Goal: Task Accomplishment & Management: Manage account settings

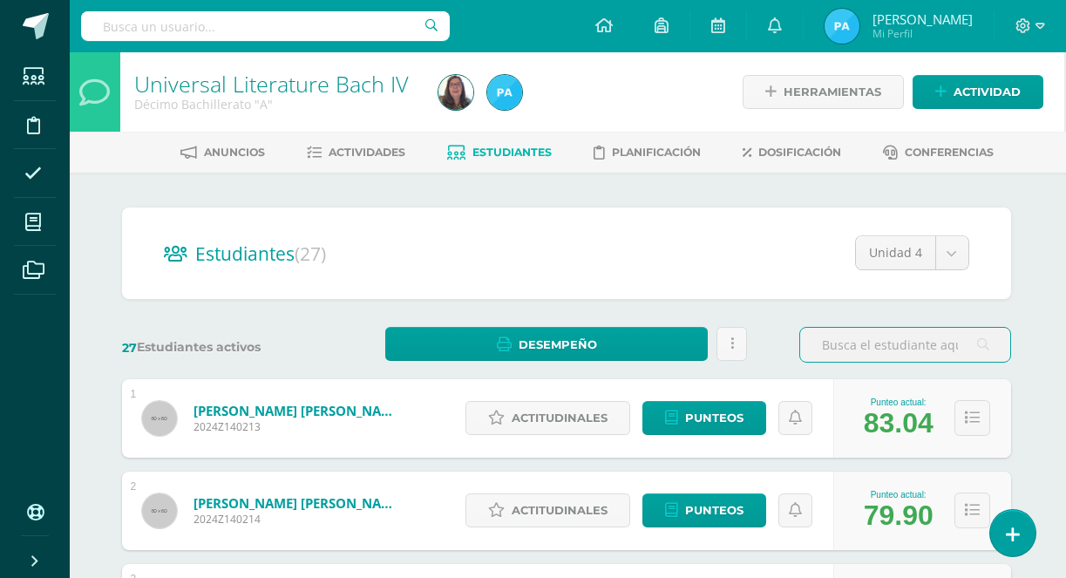
scroll to position [0, 2]
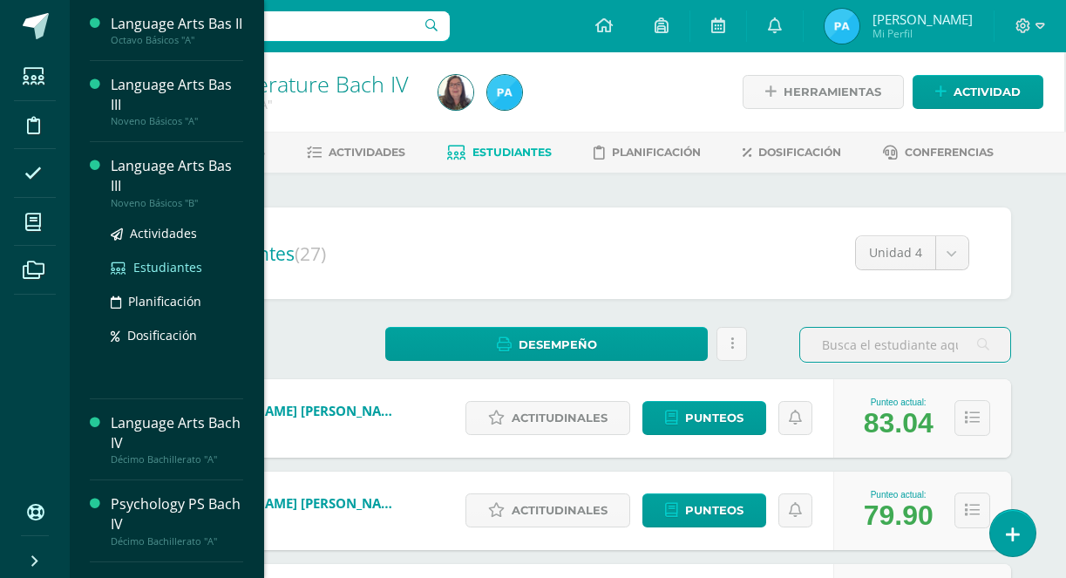
click at [160, 275] on span "Estudiantes" at bounding box center [167, 267] width 69 height 17
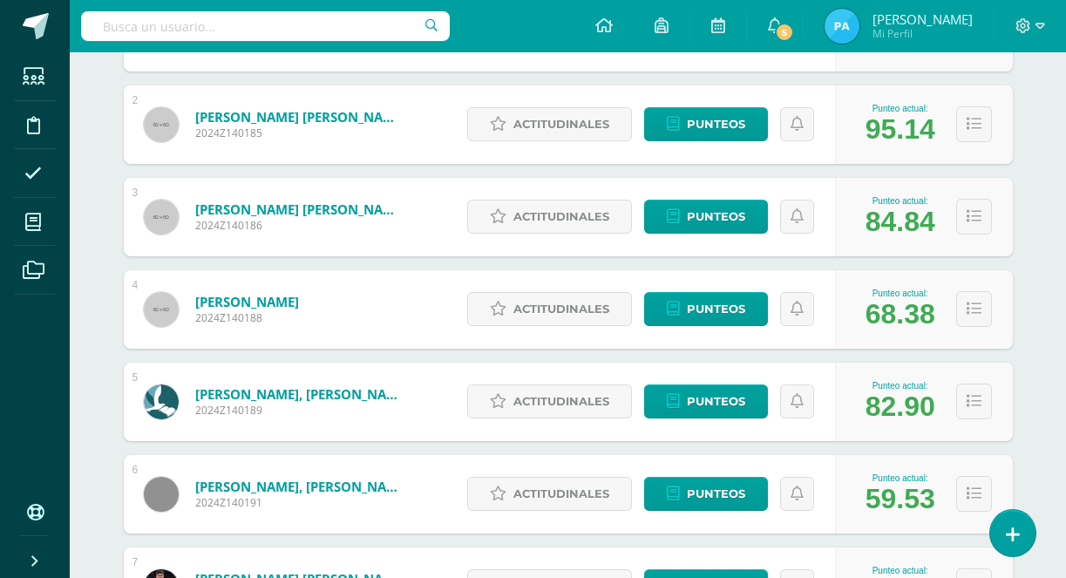
scroll to position [389, 0]
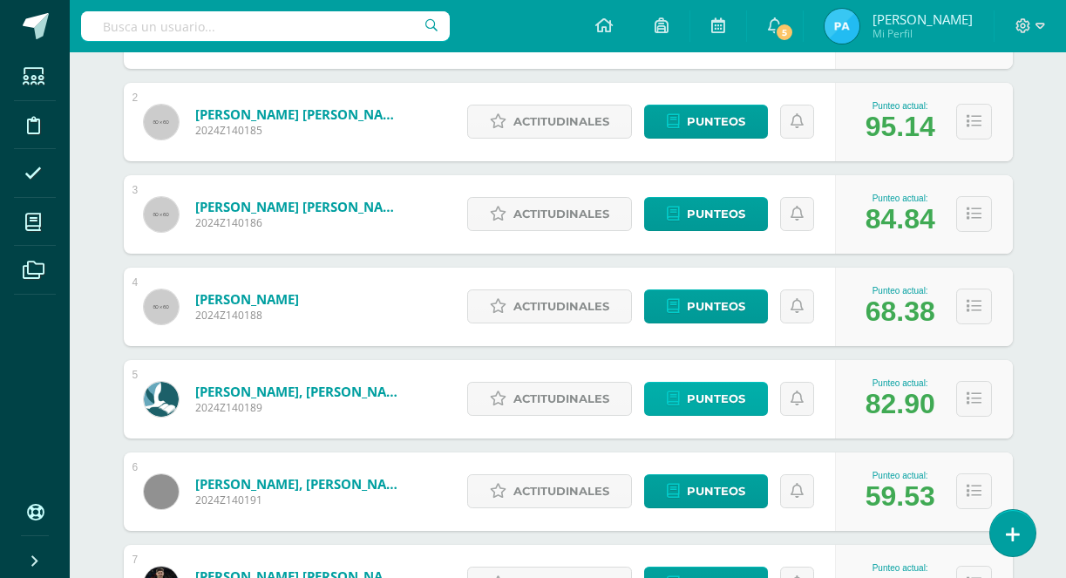
click at [720, 401] on span "Punteos" at bounding box center [716, 399] width 58 height 32
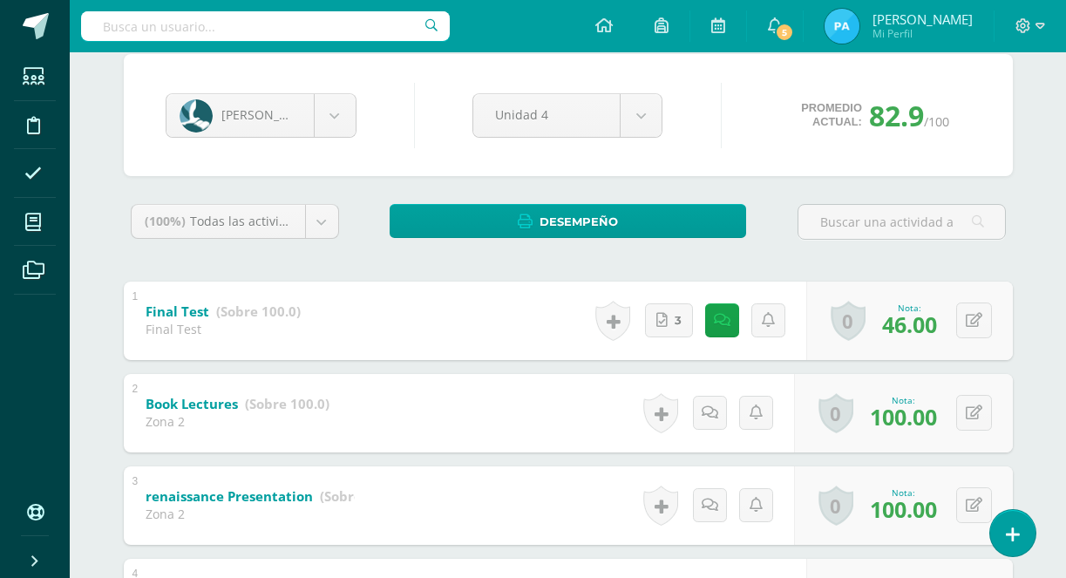
scroll to position [155, 0]
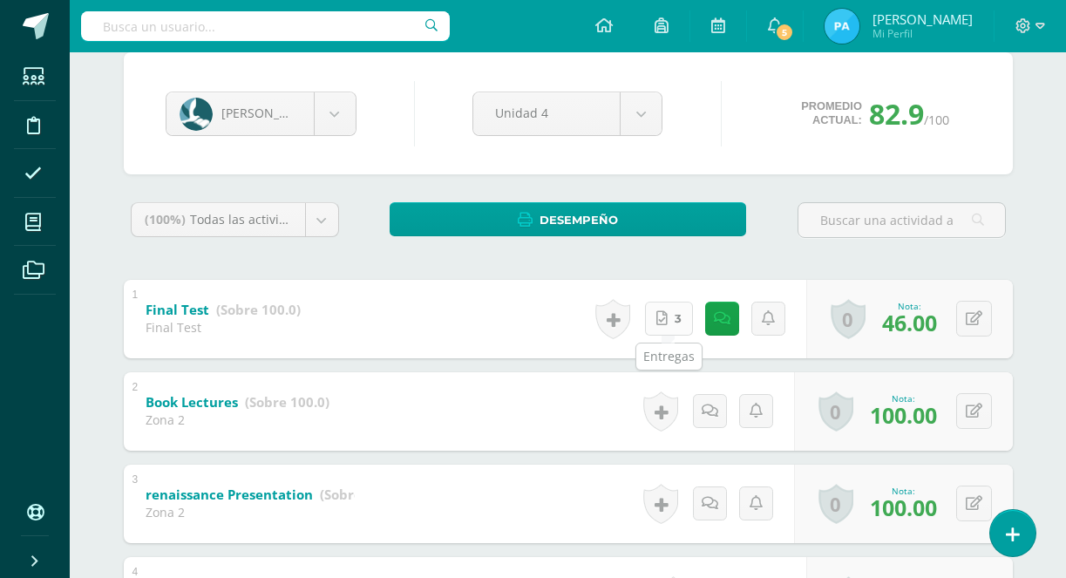
click at [672, 326] on link "3" at bounding box center [669, 319] width 48 height 34
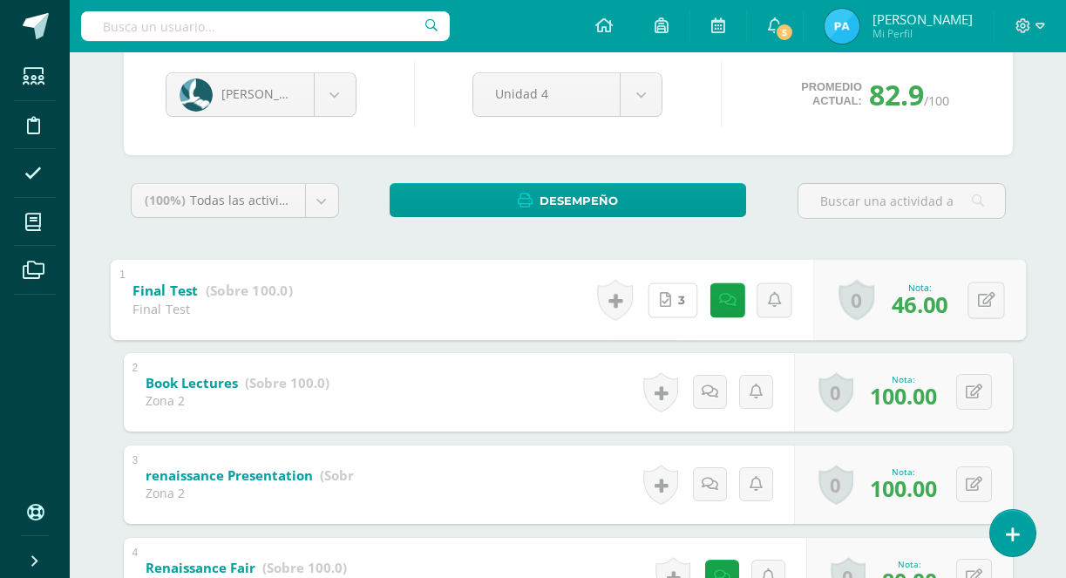
scroll to position [176, 0]
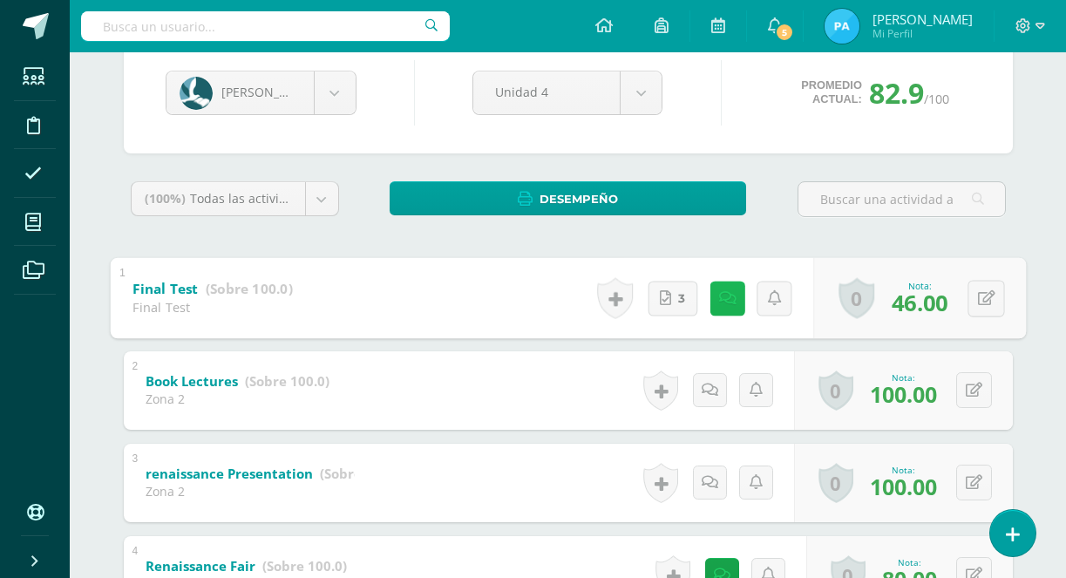
click at [720, 302] on icon at bounding box center [726, 297] width 17 height 15
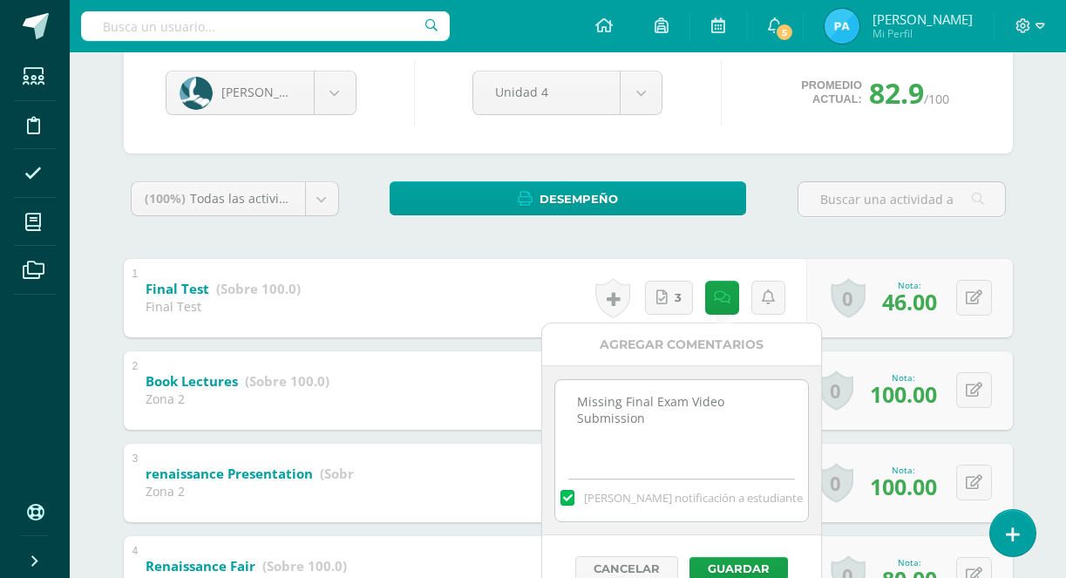
drag, startPoint x: 654, startPoint y: 417, endPoint x: 559, endPoint y: 392, distance: 98.3
click at [559, 392] on textarea "Missing Final Exam Video Submission" at bounding box center [681, 423] width 252 height 87
click at [740, 563] on button "Guardar" at bounding box center [738, 568] width 98 height 23
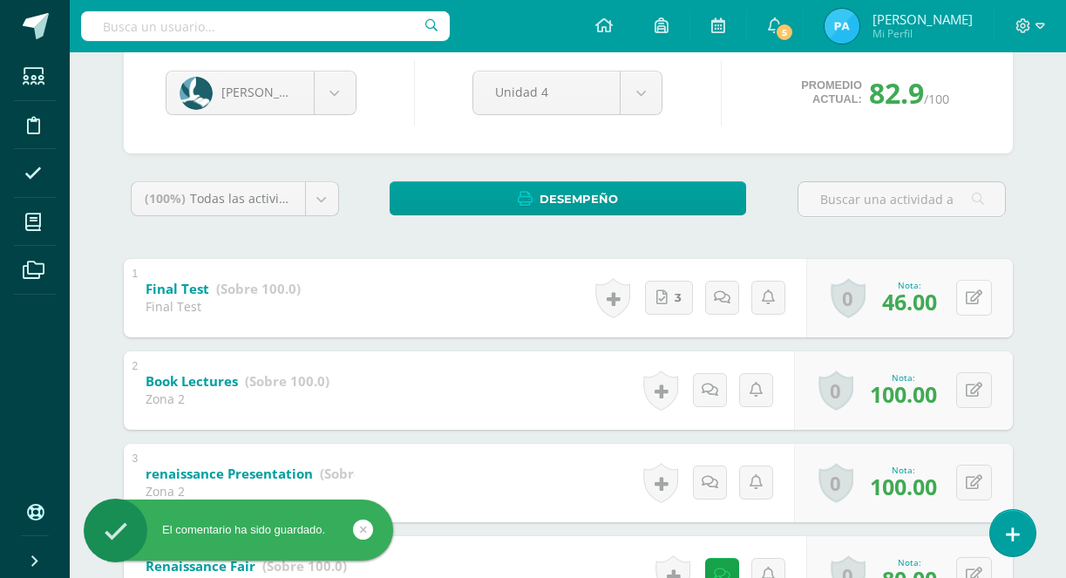
click at [977, 297] on icon at bounding box center [974, 297] width 17 height 15
type input "86"
click at [942, 311] on link at bounding box center [939, 303] width 35 height 35
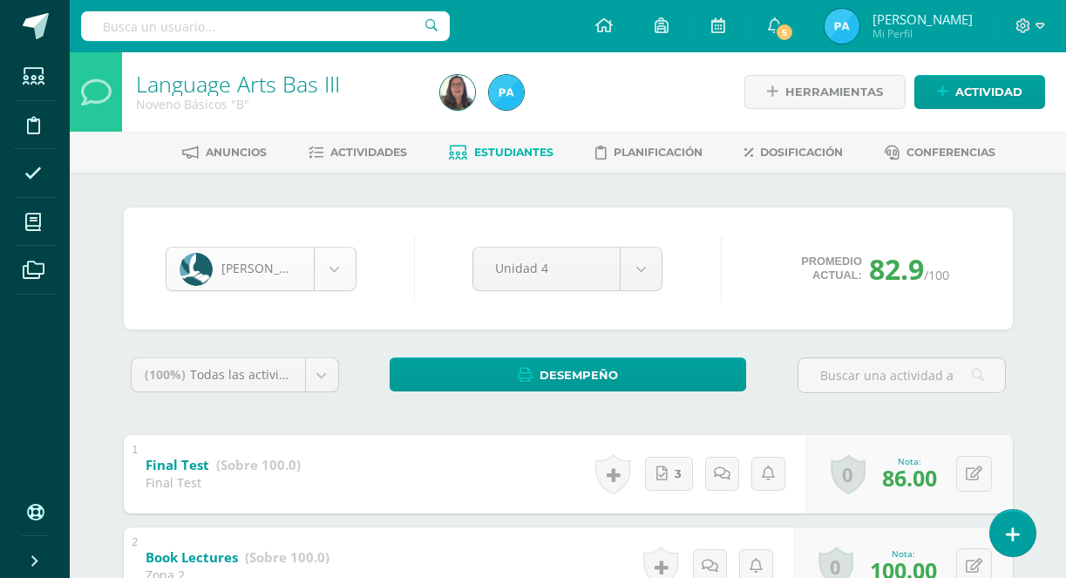
scroll to position [119, 0]
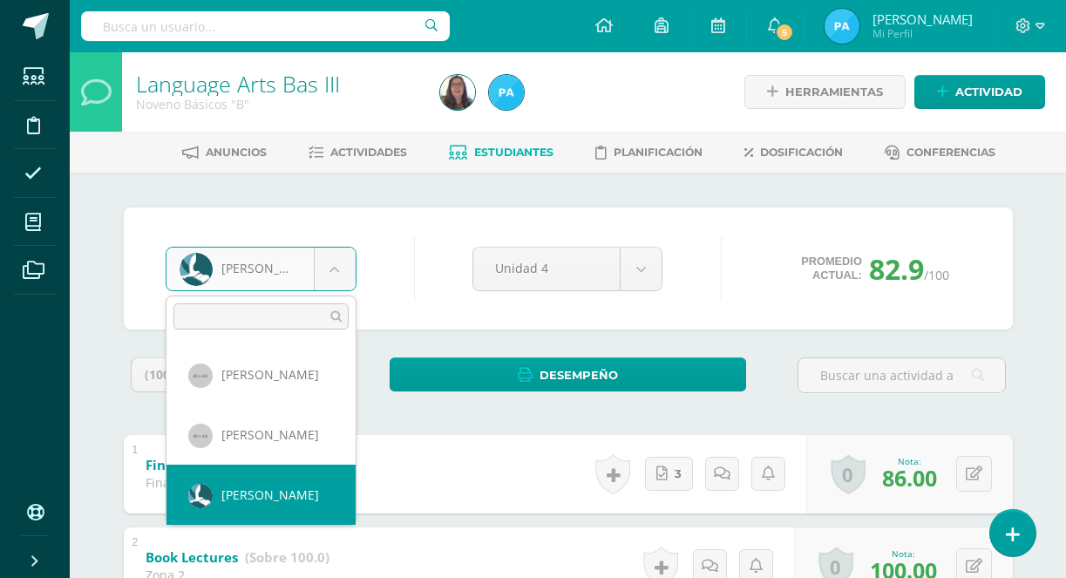
scroll to position [67, 0]
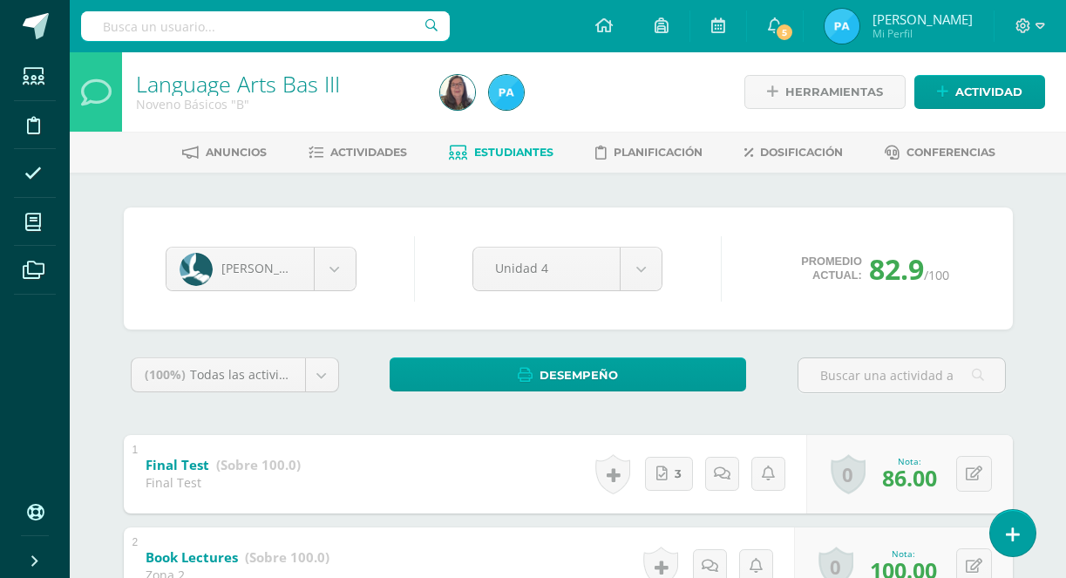
click at [475, 154] on span "Estudiantes" at bounding box center [513, 152] width 79 height 13
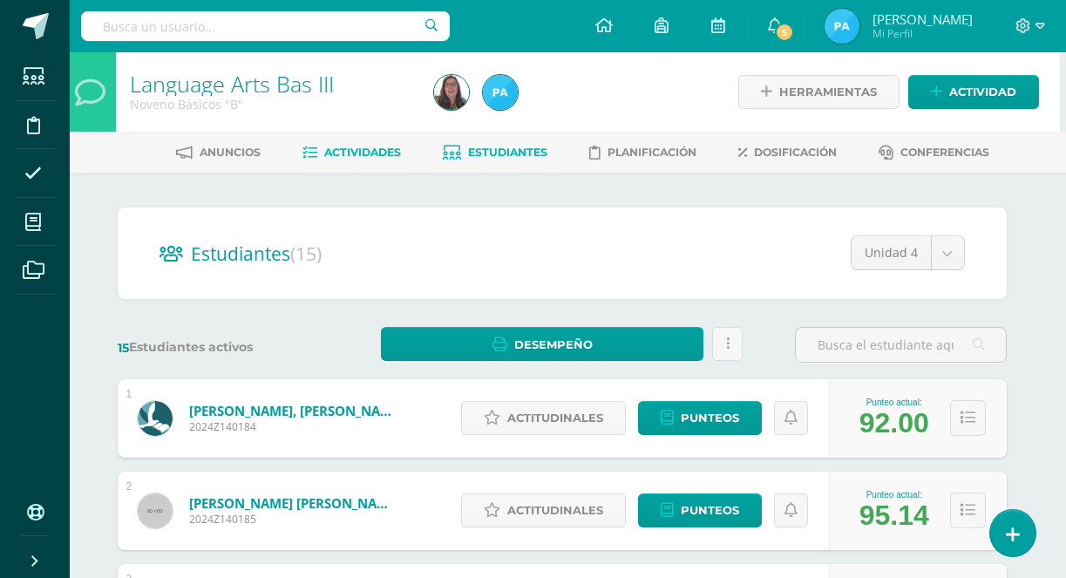
scroll to position [0, 6]
click at [324, 152] on span "Actividades" at bounding box center [362, 152] width 77 height 13
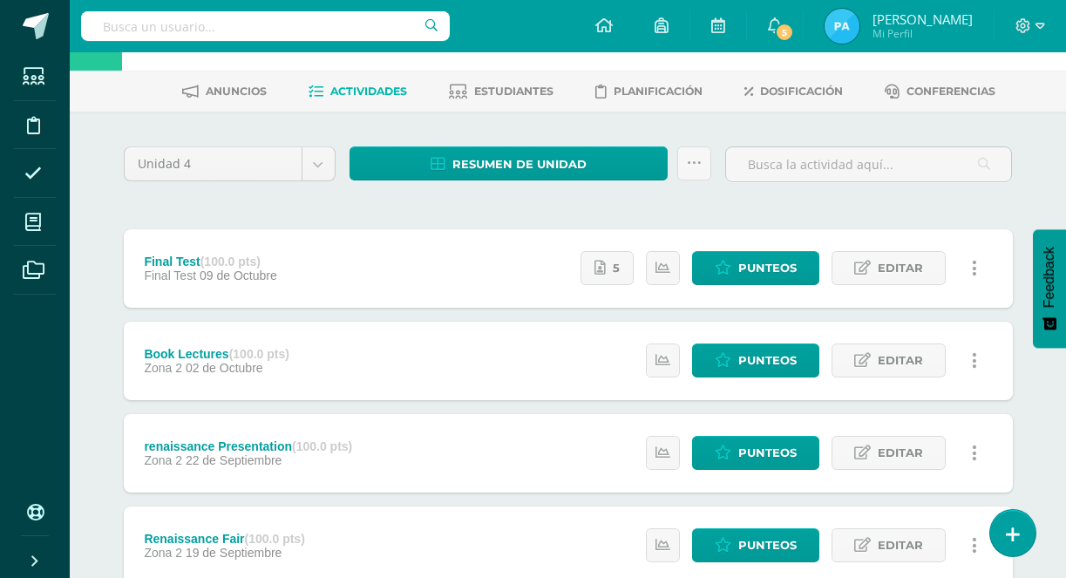
scroll to position [63, 0]
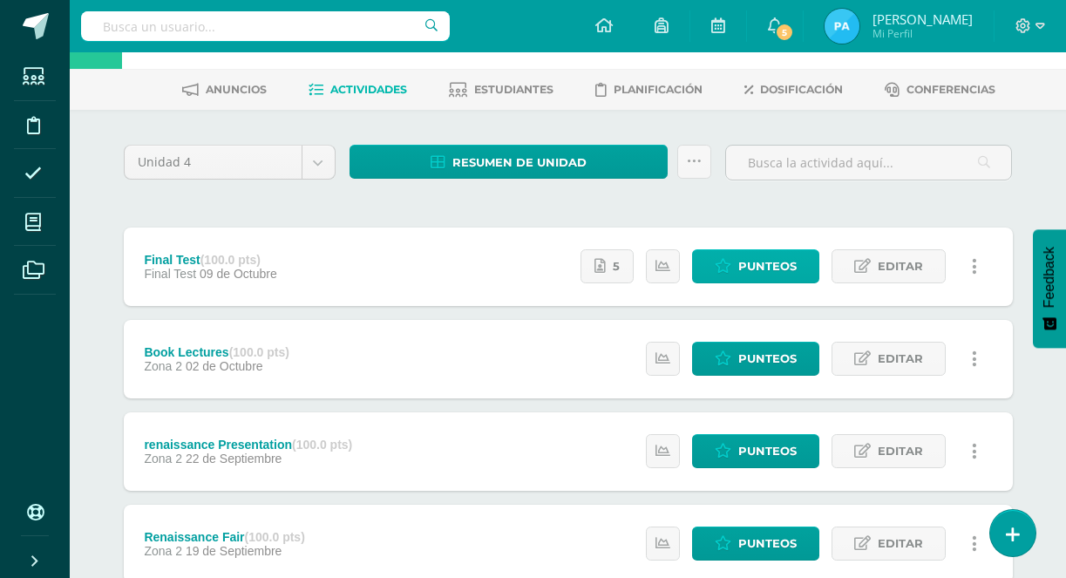
click at [772, 269] on span "Punteos" at bounding box center [767, 266] width 58 height 32
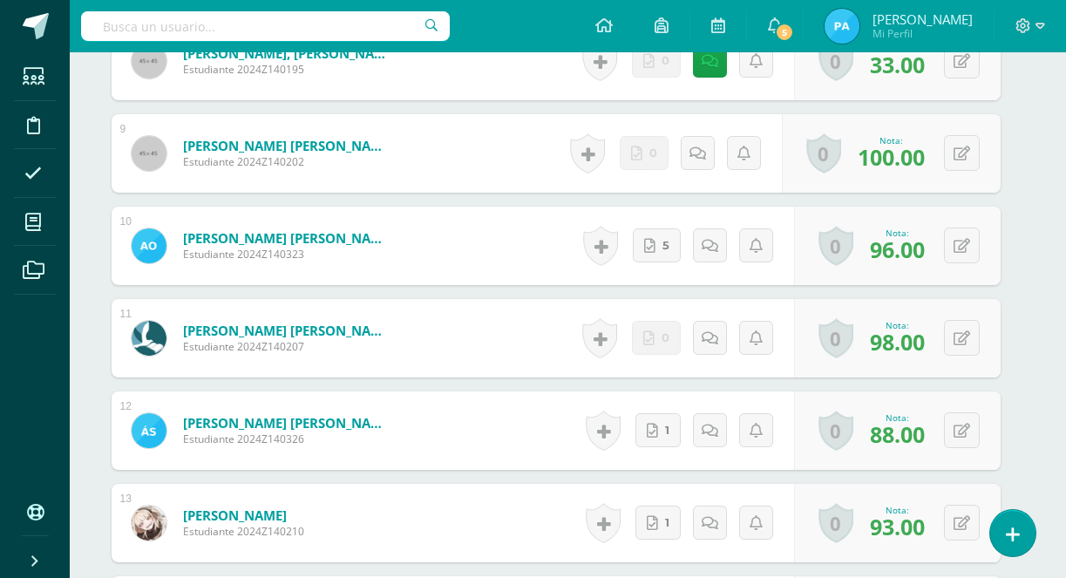
scroll to position [1283, 12]
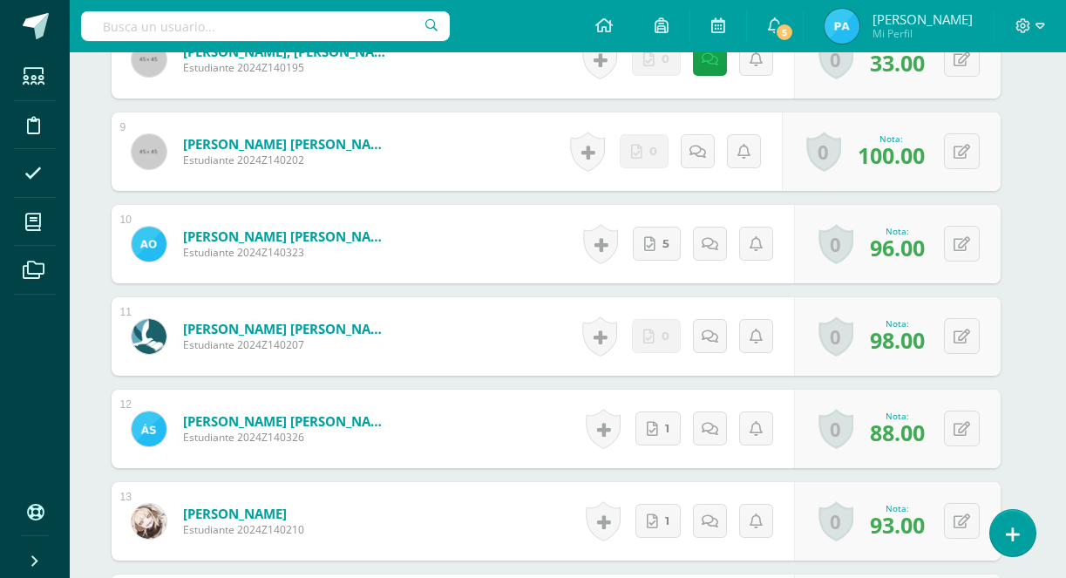
click at [259, 3] on div at bounding box center [265, 26] width 369 height 52
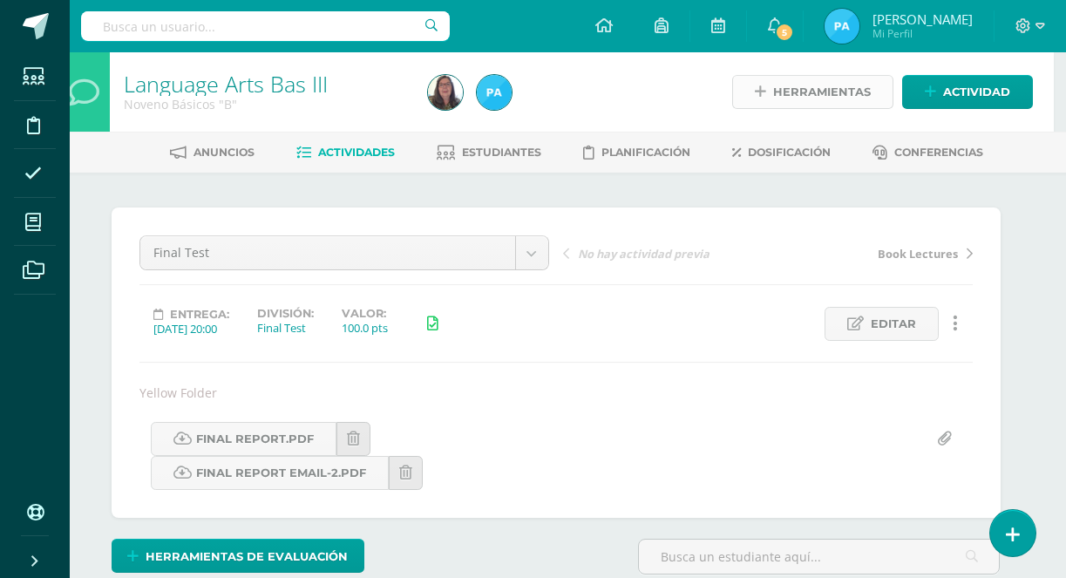
scroll to position [0, 12]
click at [782, 32] on icon at bounding box center [775, 25] width 14 height 16
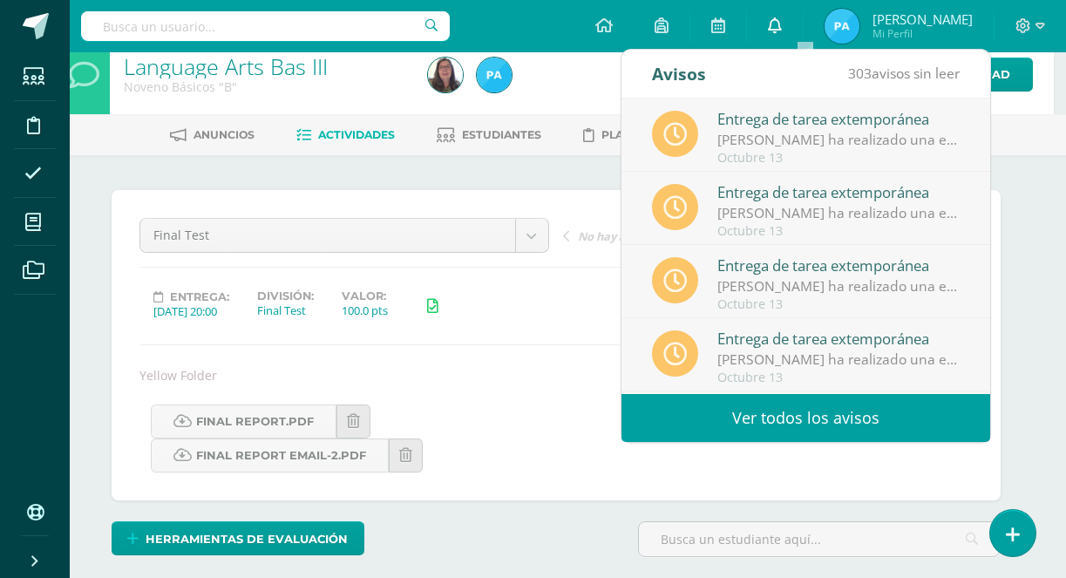
scroll to position [0, 0]
click at [782, 25] on icon at bounding box center [775, 25] width 14 height 16
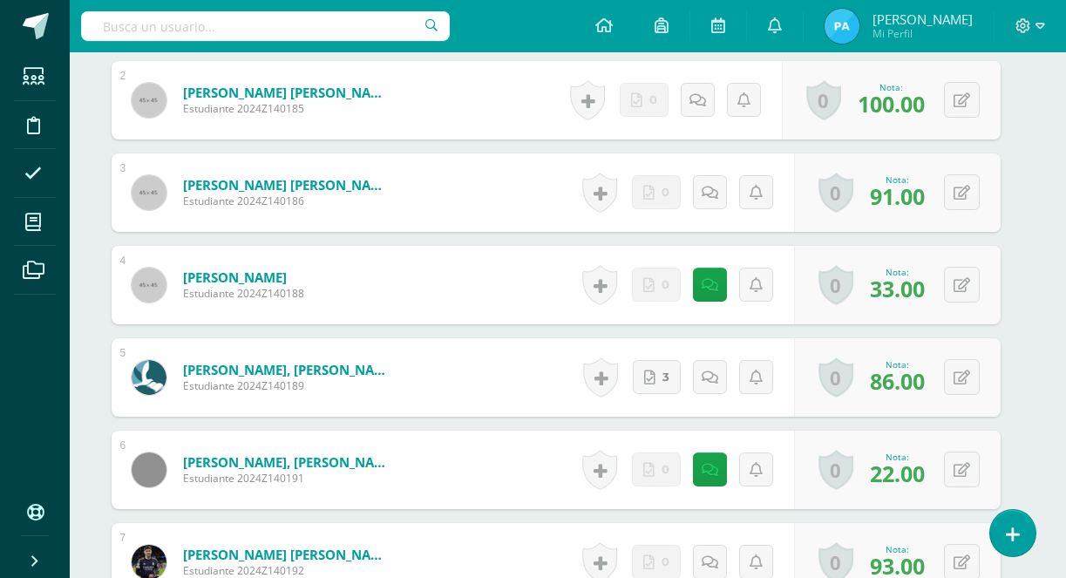
scroll to position [694, 13]
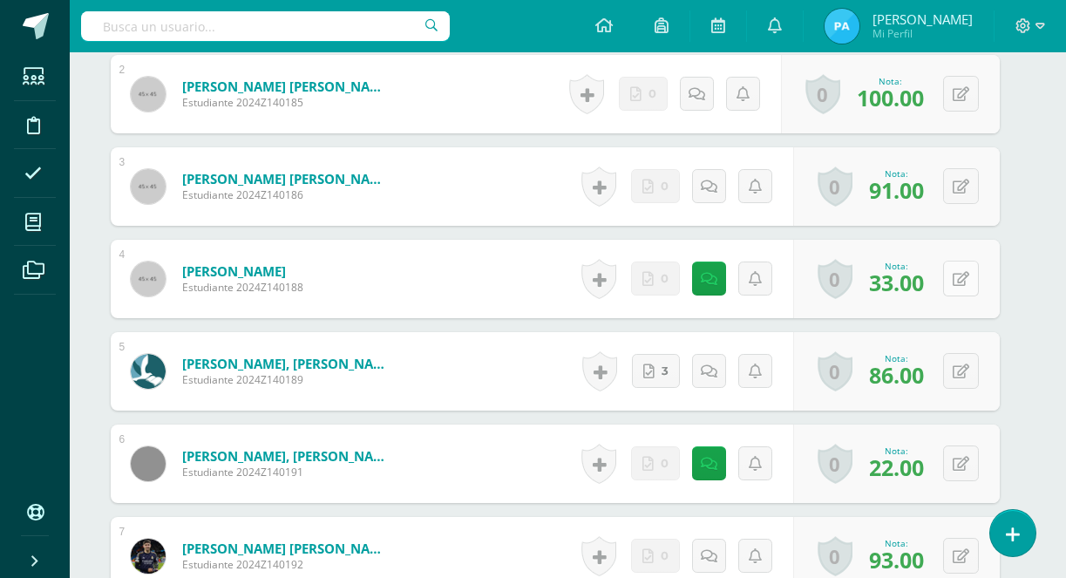
click at [966, 281] on icon at bounding box center [960, 279] width 17 height 15
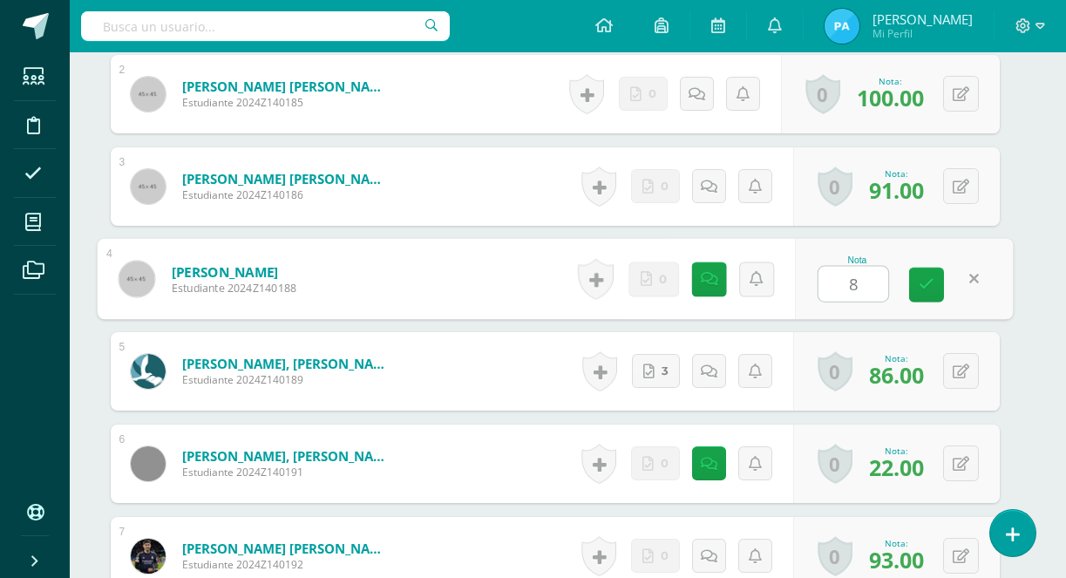
type input "83"
click at [932, 288] on icon at bounding box center [926, 284] width 16 height 15
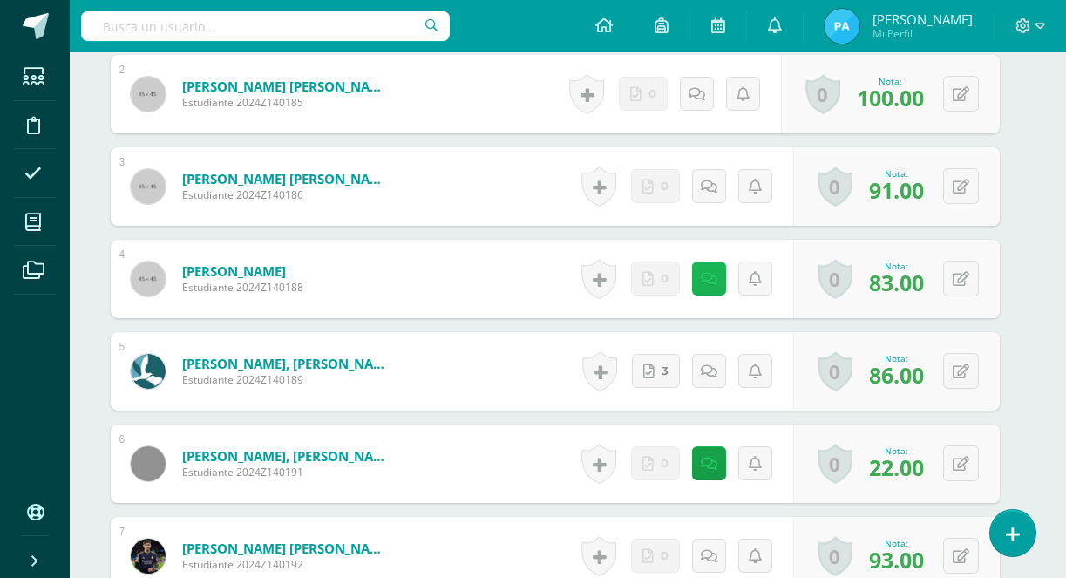
click at [719, 280] on link at bounding box center [709, 278] width 34 height 34
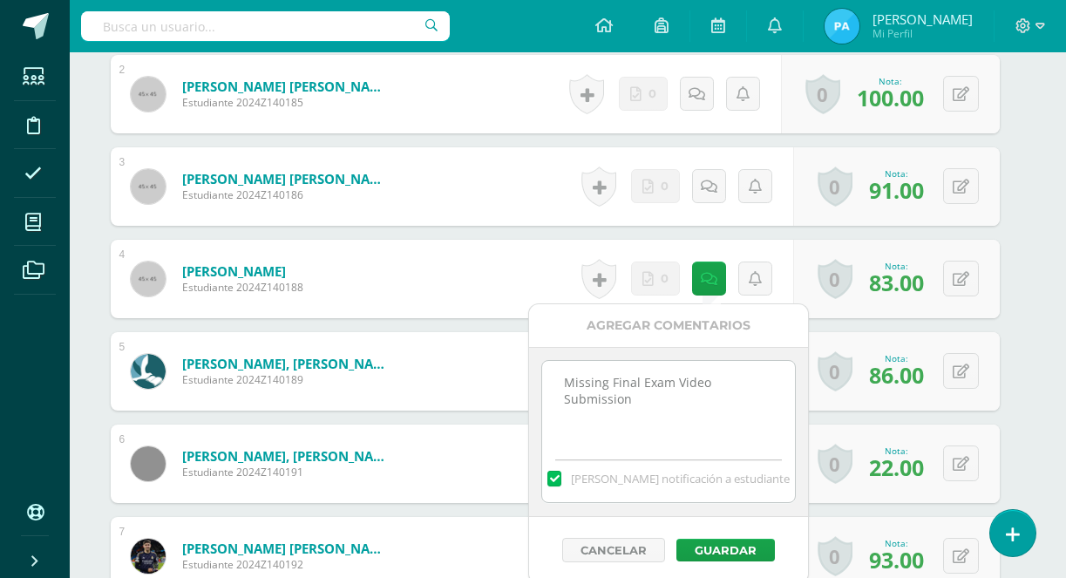
drag, startPoint x: 652, startPoint y: 417, endPoint x: 560, endPoint y: 370, distance: 102.5
click at [560, 375] on textarea "Missing Final Exam Video Submission" at bounding box center [668, 404] width 252 height 87
click at [561, 479] on label at bounding box center [554, 479] width 14 height 16
click at [0, 0] on input "Mandar notificación a estudiante" at bounding box center [0, 0] width 0 height 0
click at [715, 553] on button "Guardar" at bounding box center [725, 550] width 98 height 23
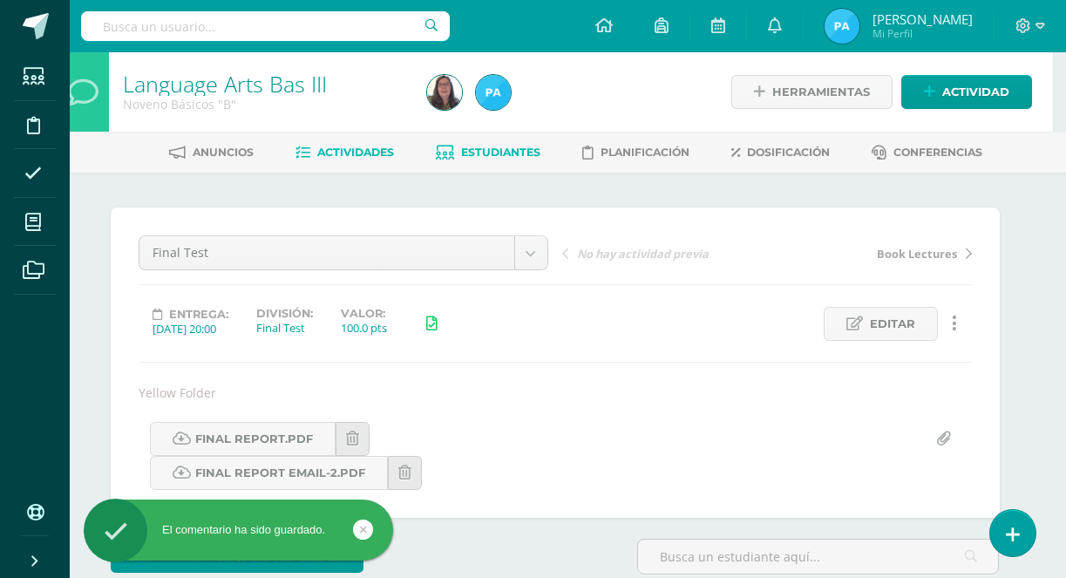
scroll to position [0, 13]
click at [498, 156] on span "Estudiantes" at bounding box center [500, 152] width 79 height 13
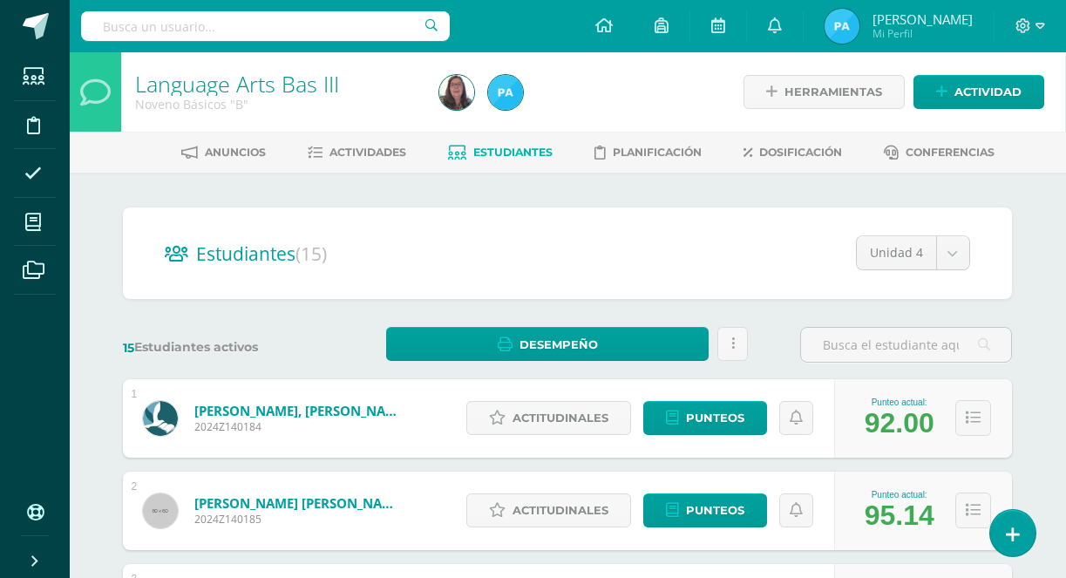
scroll to position [0, 1]
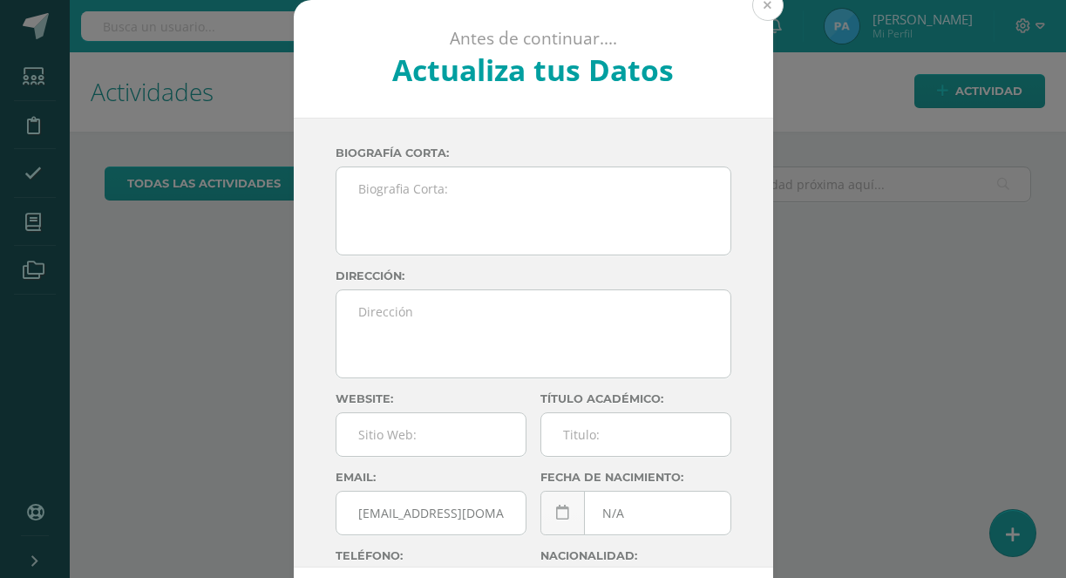
click at [770, 12] on button at bounding box center [767, 5] width 31 height 31
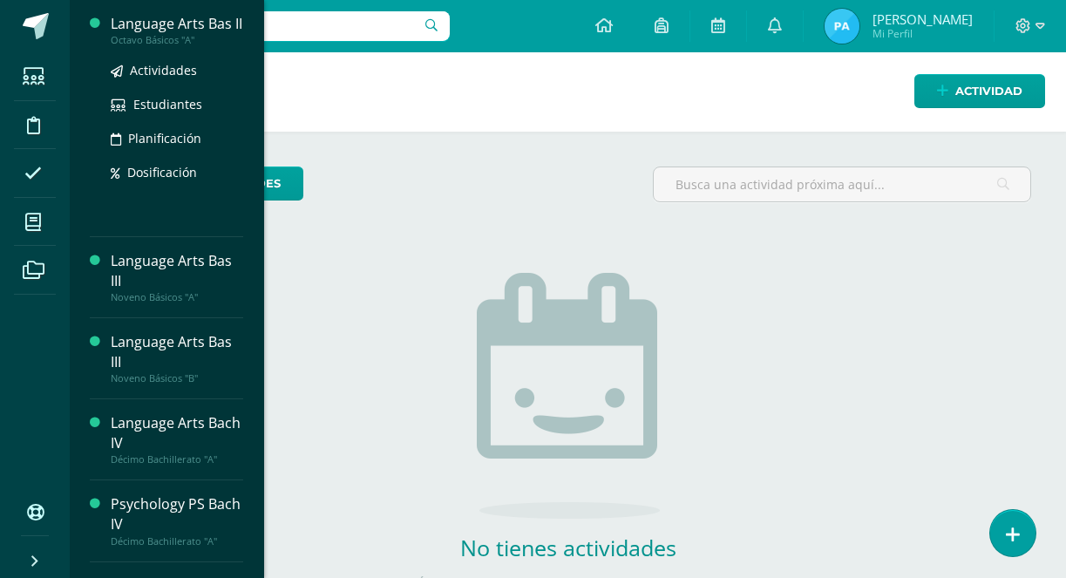
click at [166, 34] on div "Language Arts Bas II" at bounding box center [177, 24] width 132 height 20
